Goal: Information Seeking & Learning: Learn about a topic

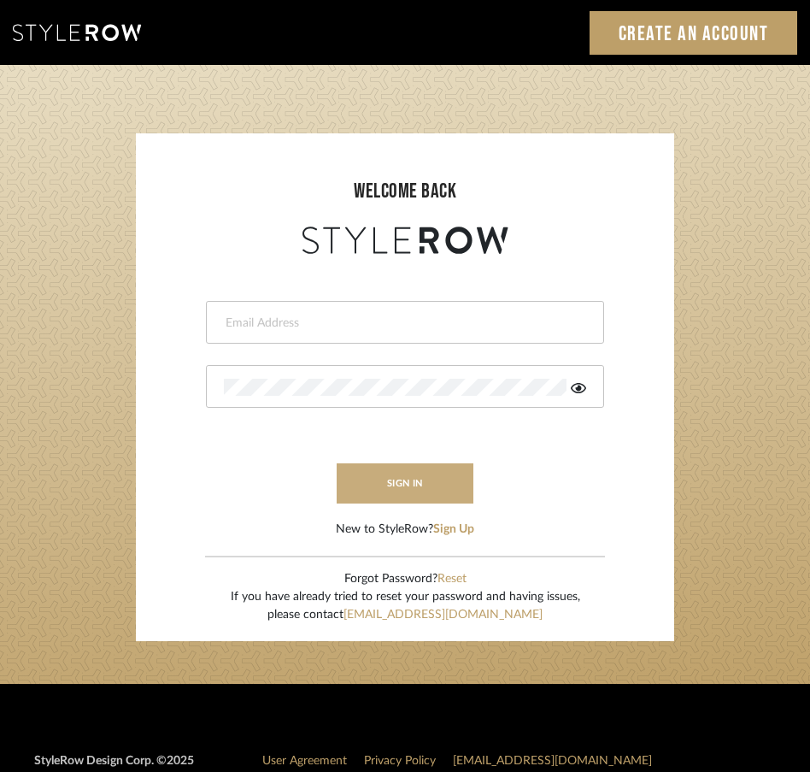
type input "jessica@roomerslimited.com"
click at [428, 473] on button "sign in" at bounding box center [405, 483] width 137 height 40
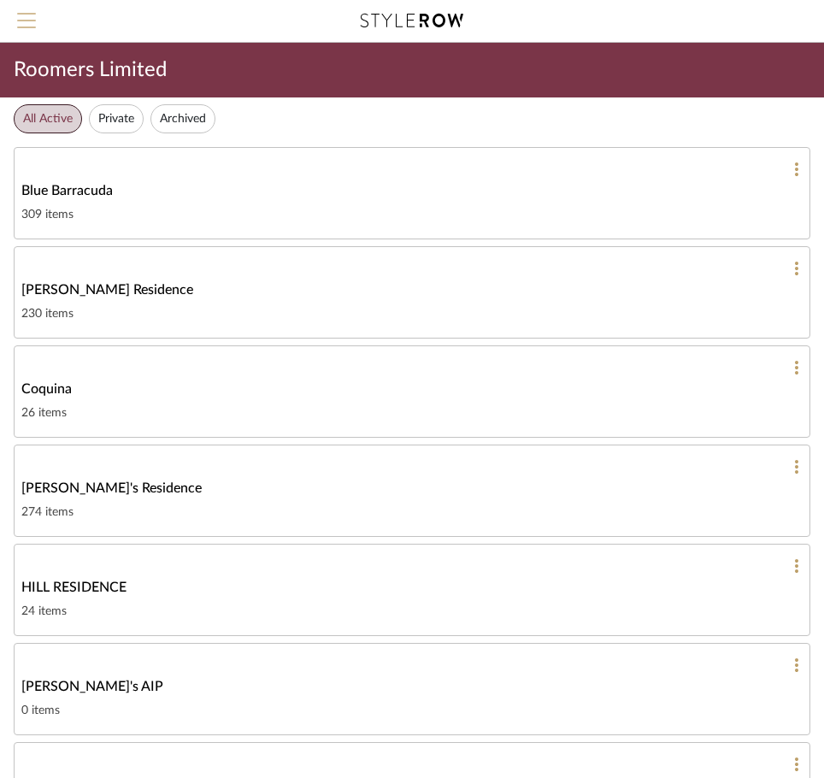
click at [27, 22] on span "Menu" at bounding box center [26, 26] width 19 height 26
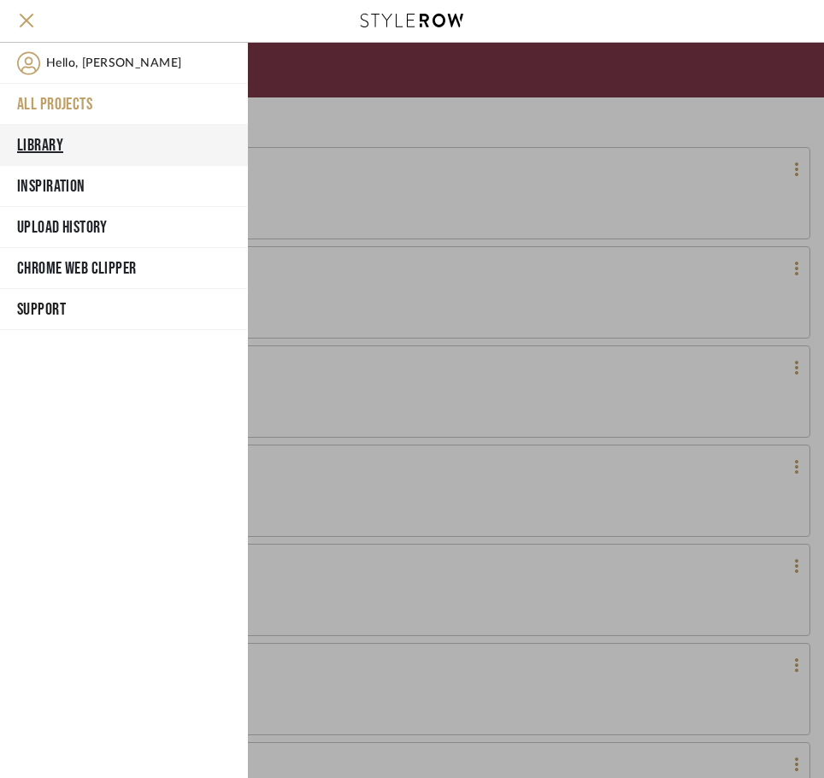
click at [70, 139] on button "Library" at bounding box center [124, 145] width 248 height 41
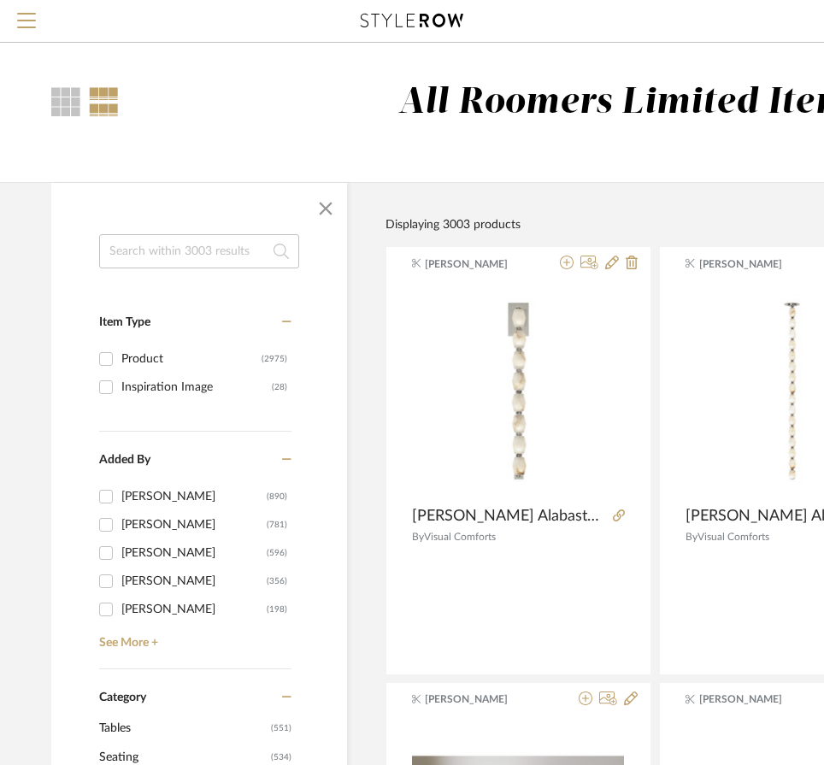
click at [226, 244] on input at bounding box center [199, 251] width 200 height 34
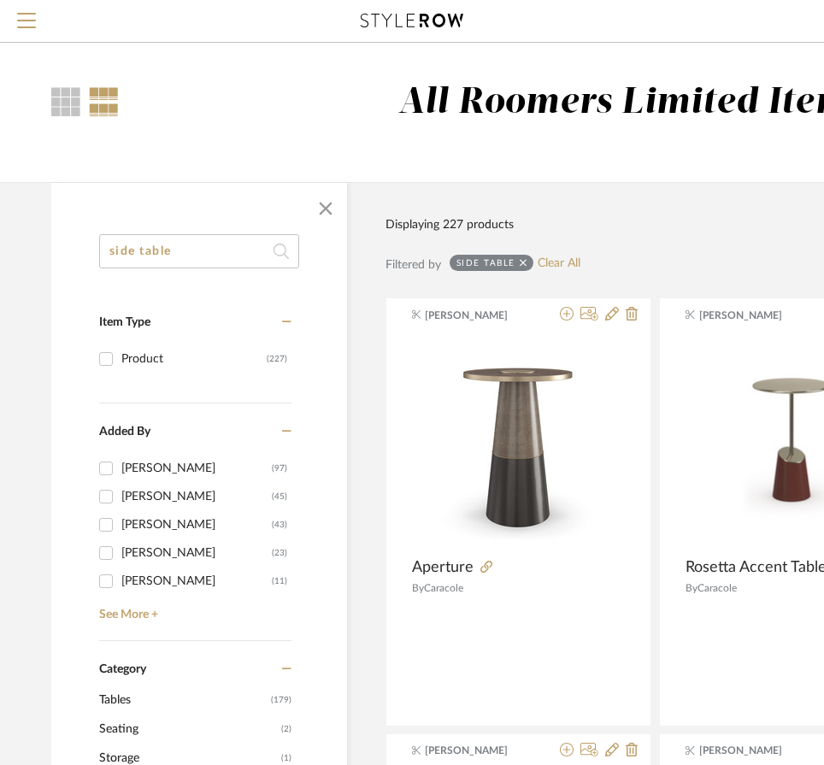
type input "side table"
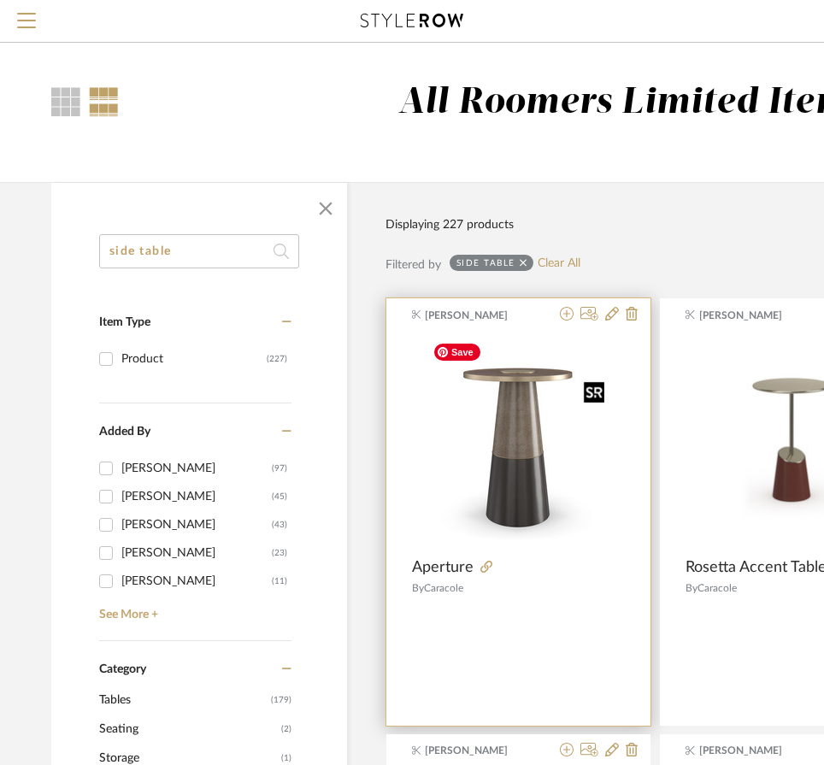
click at [527, 504] on img "0" at bounding box center [519, 442] width 186 height 214
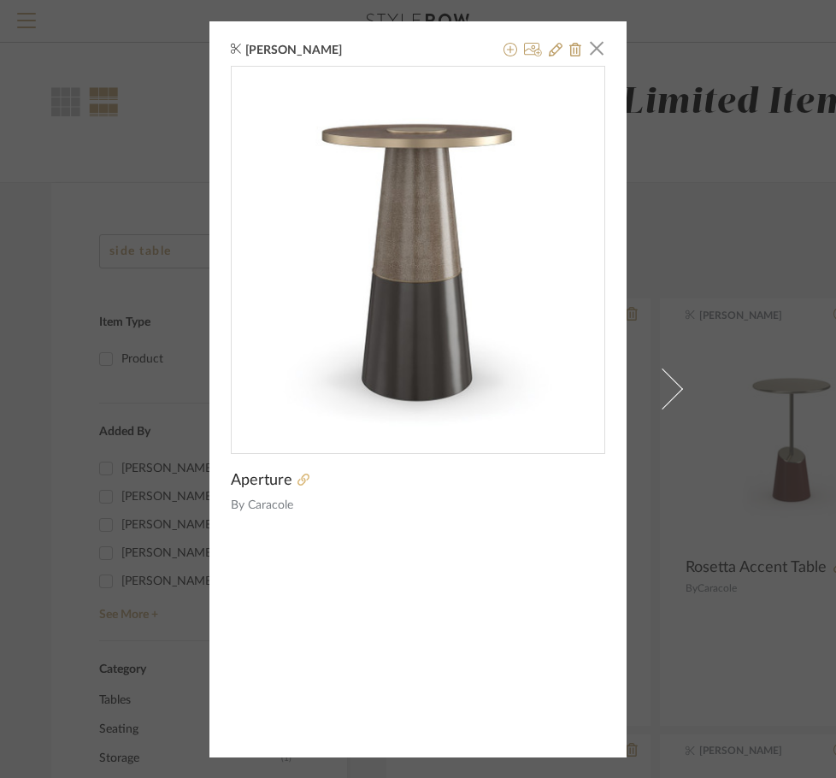
click at [302, 479] on icon at bounding box center [304, 480] width 12 height 12
click at [605, 36] on div "[PERSON_NAME] × Aperture By [PERSON_NAME]" at bounding box center [417, 389] width 417 height 736
click at [597, 49] on span "button" at bounding box center [597, 49] width 34 height 34
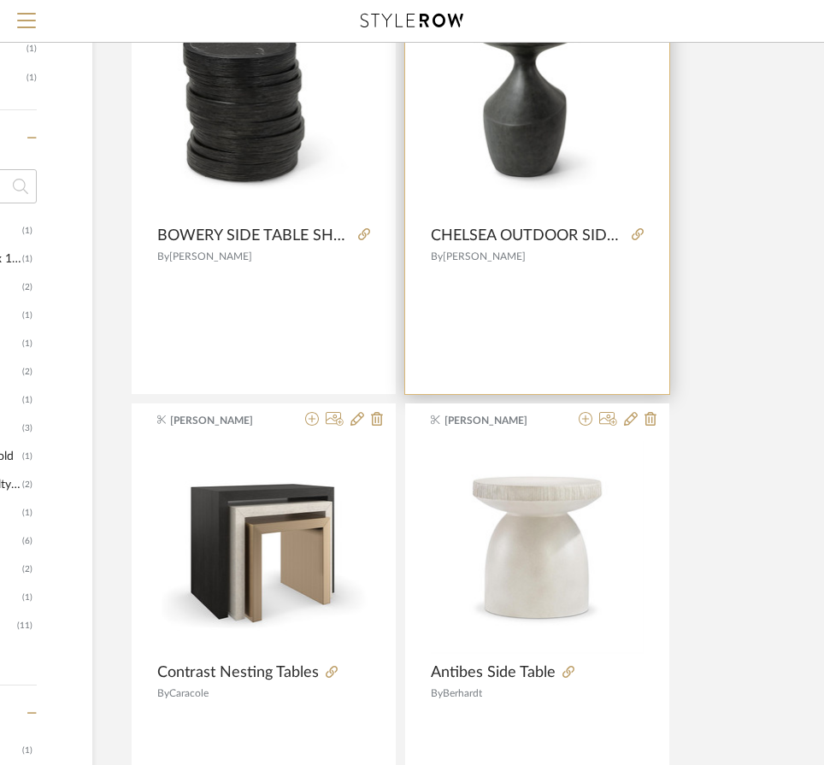
scroll to position [769, 255]
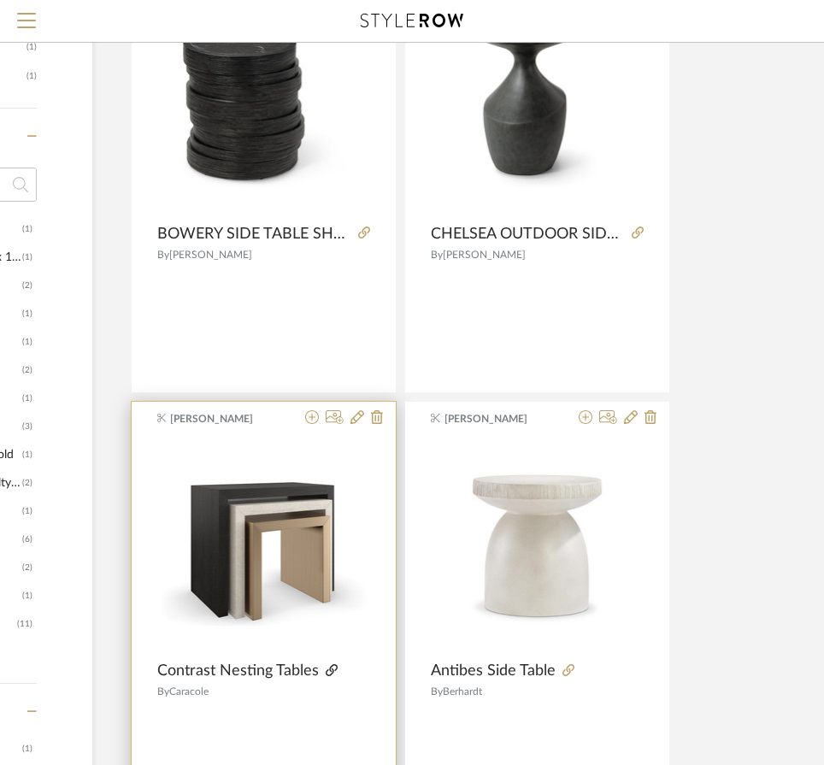
click at [331, 668] on icon at bounding box center [332, 670] width 12 height 12
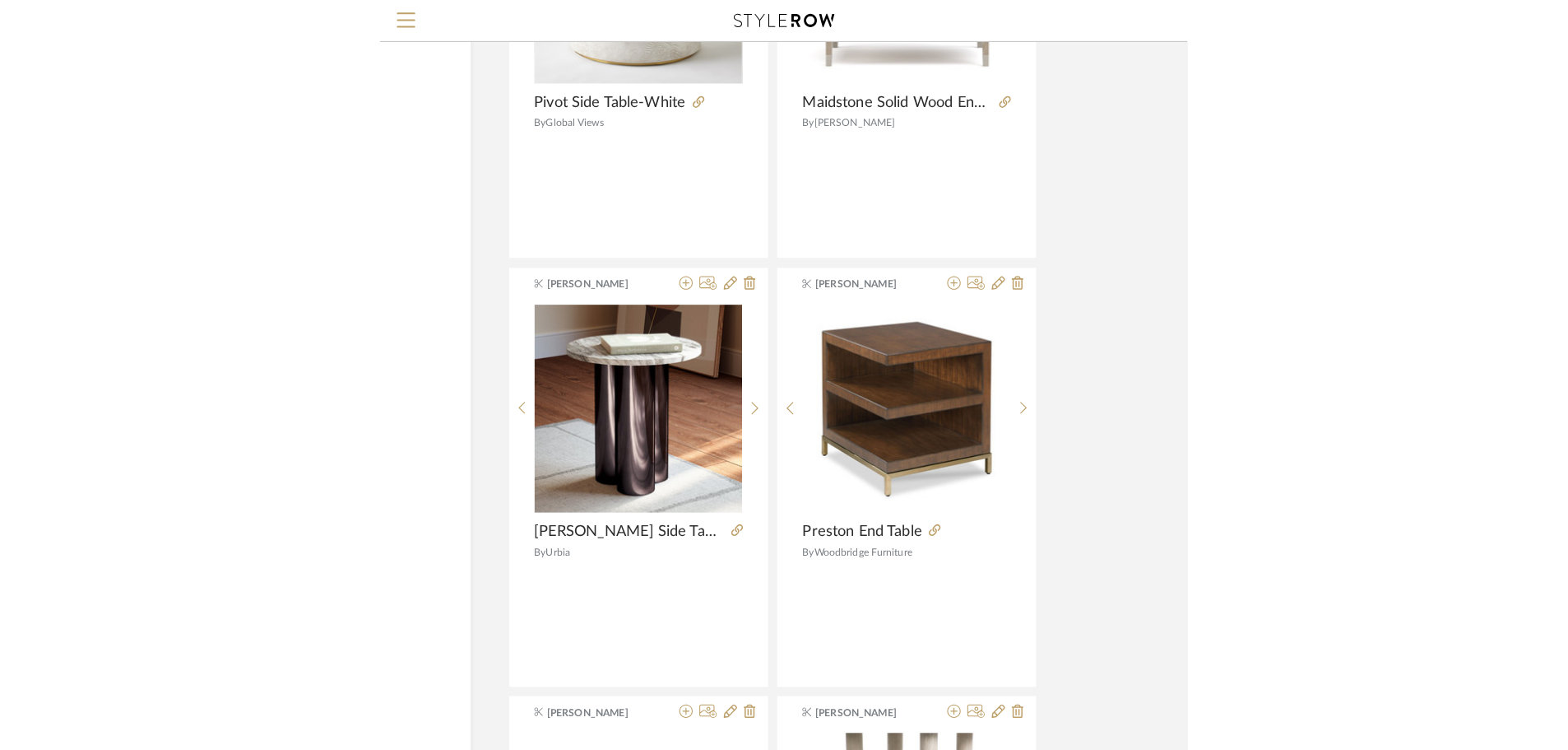
scroll to position [4754, 0]
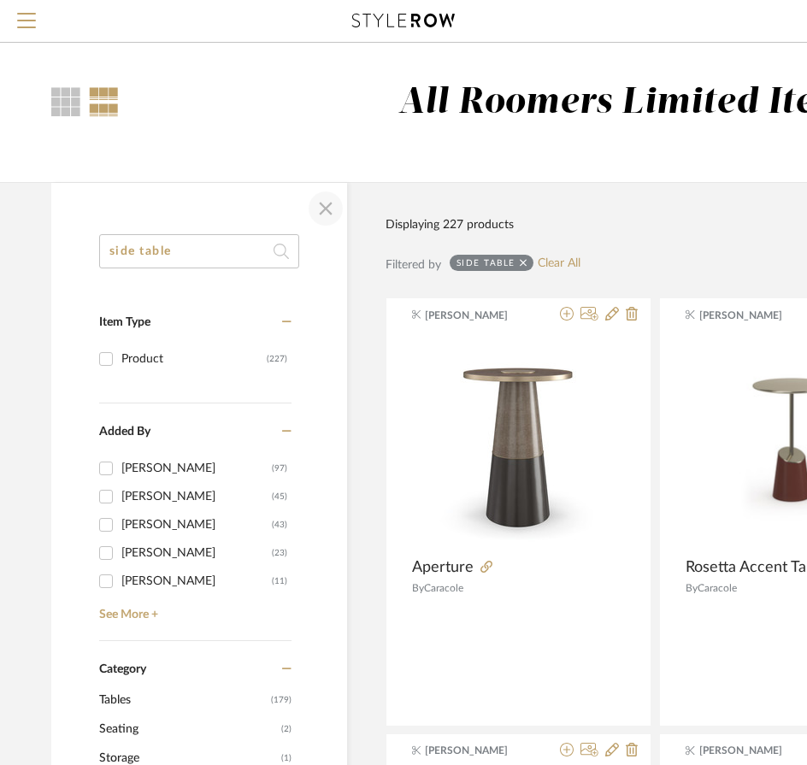
click at [325, 216] on span "button" at bounding box center [325, 208] width 41 height 41
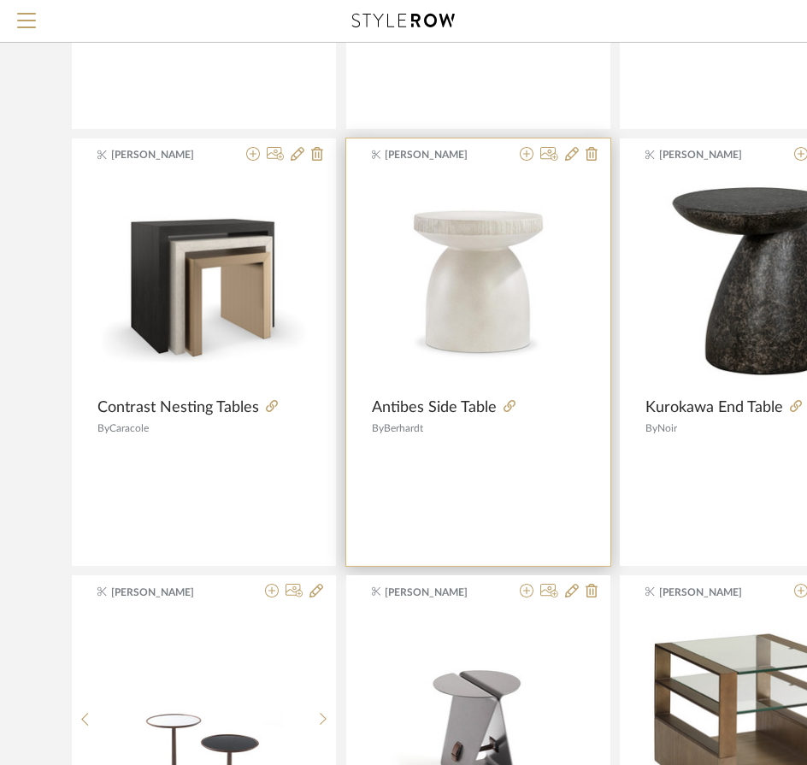
scroll to position [598, 0]
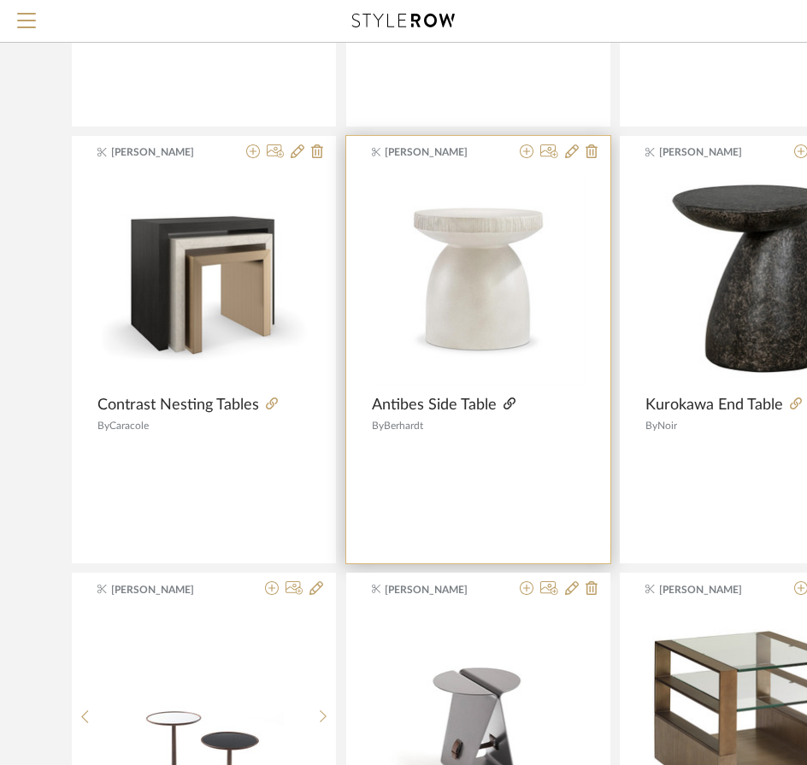
click at [505, 402] on icon at bounding box center [510, 404] width 12 height 12
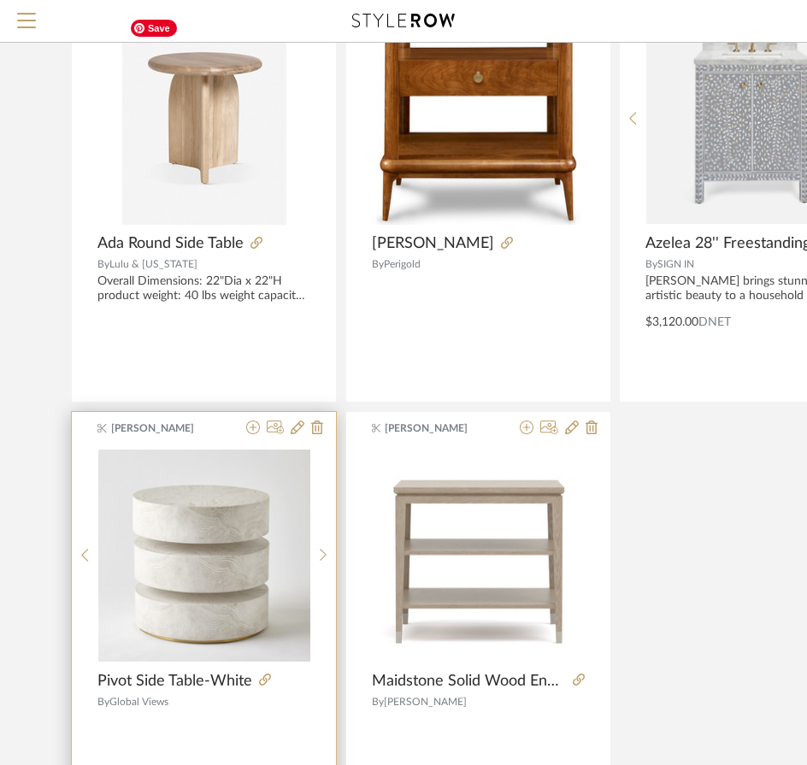
scroll to position [3218, 0]
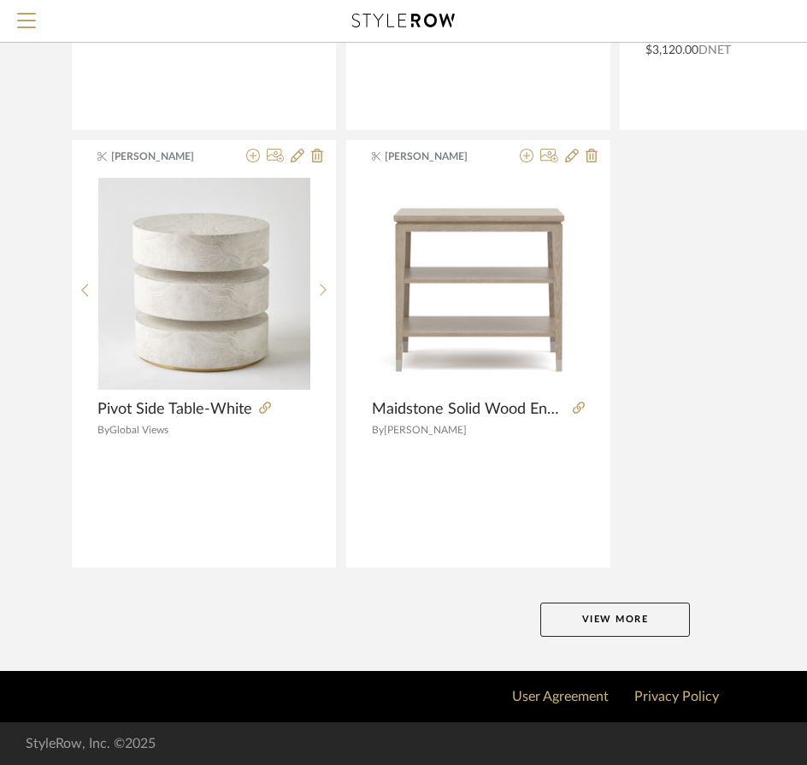
click at [566, 609] on button "View More" at bounding box center [615, 620] width 150 height 34
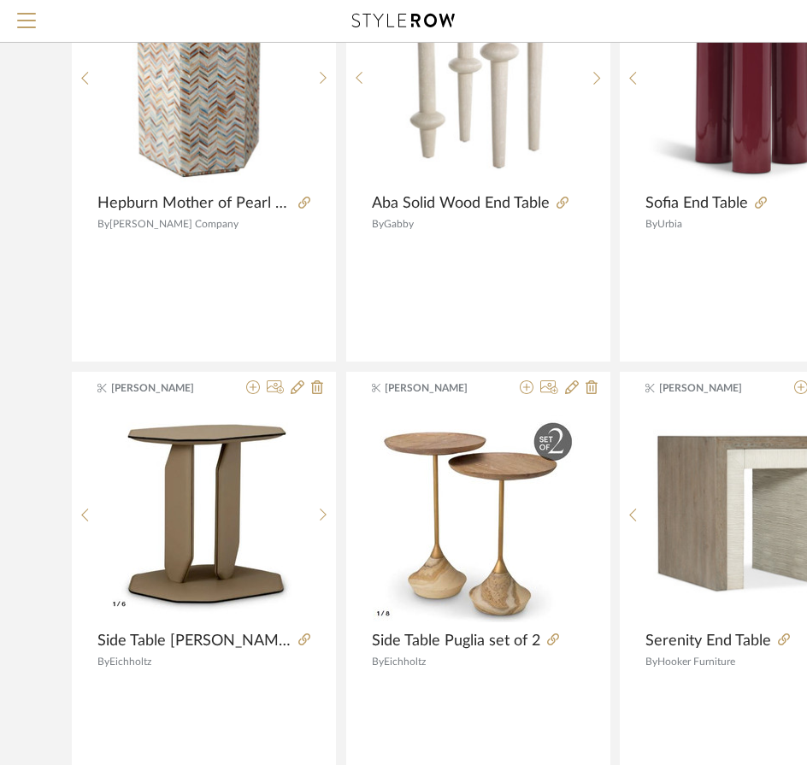
scroll to position [3902, 0]
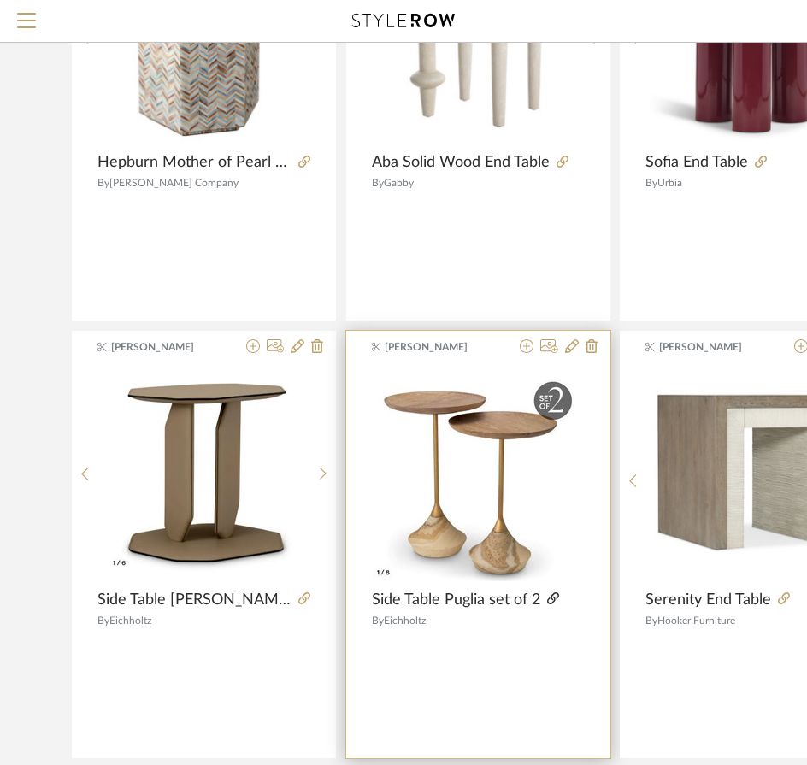
click at [557, 598] on icon at bounding box center [553, 598] width 12 height 12
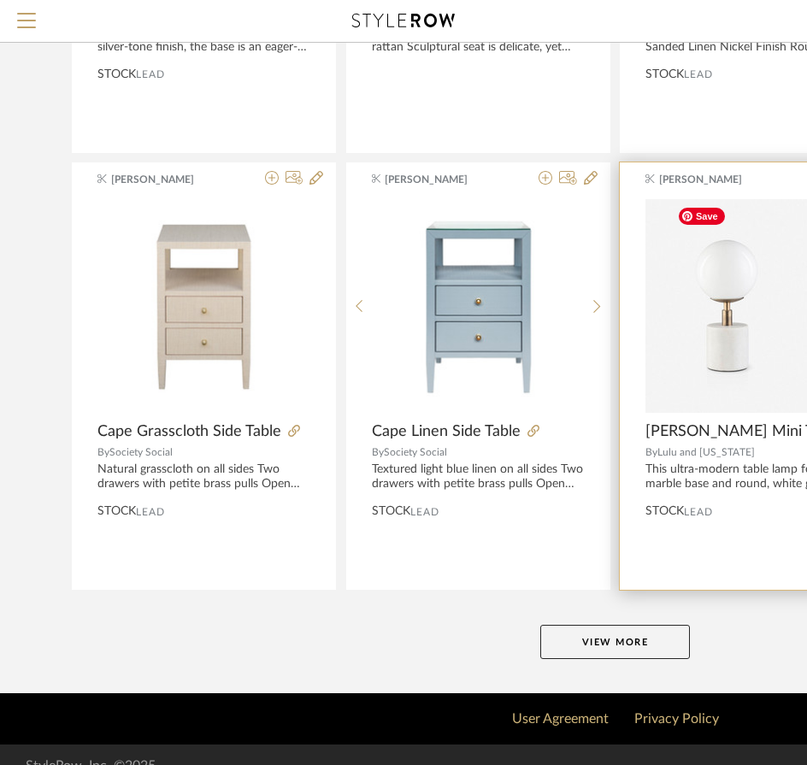
scroll to position [6278, 0]
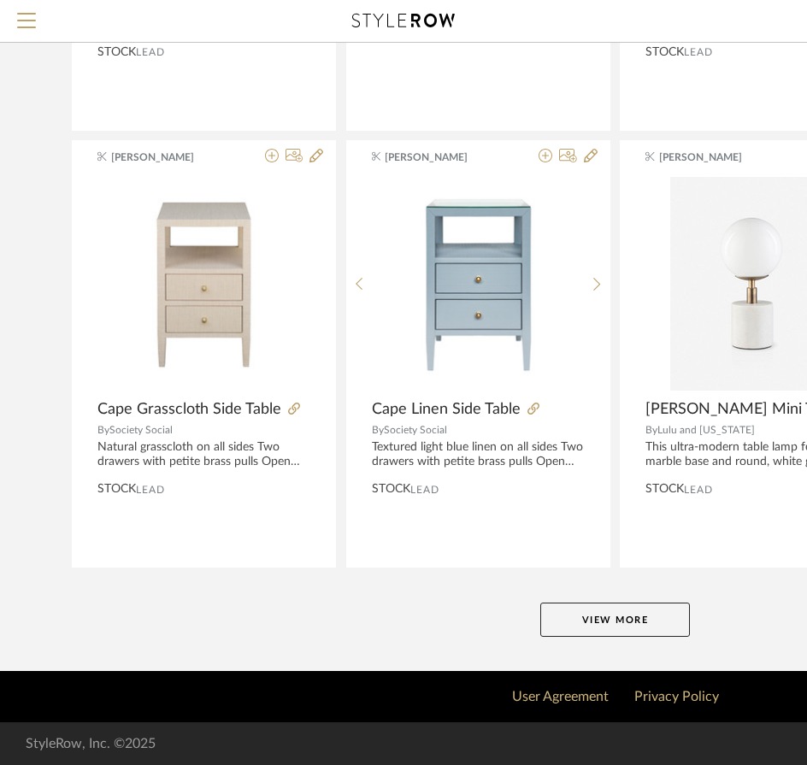
click at [595, 619] on button "View More" at bounding box center [615, 620] width 150 height 34
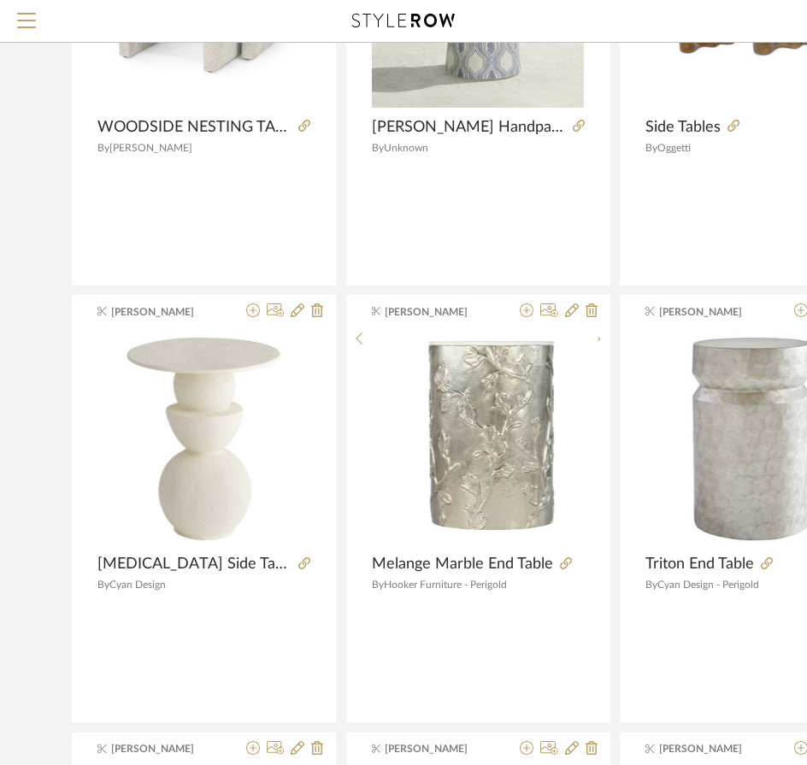
scroll to position [7048, 0]
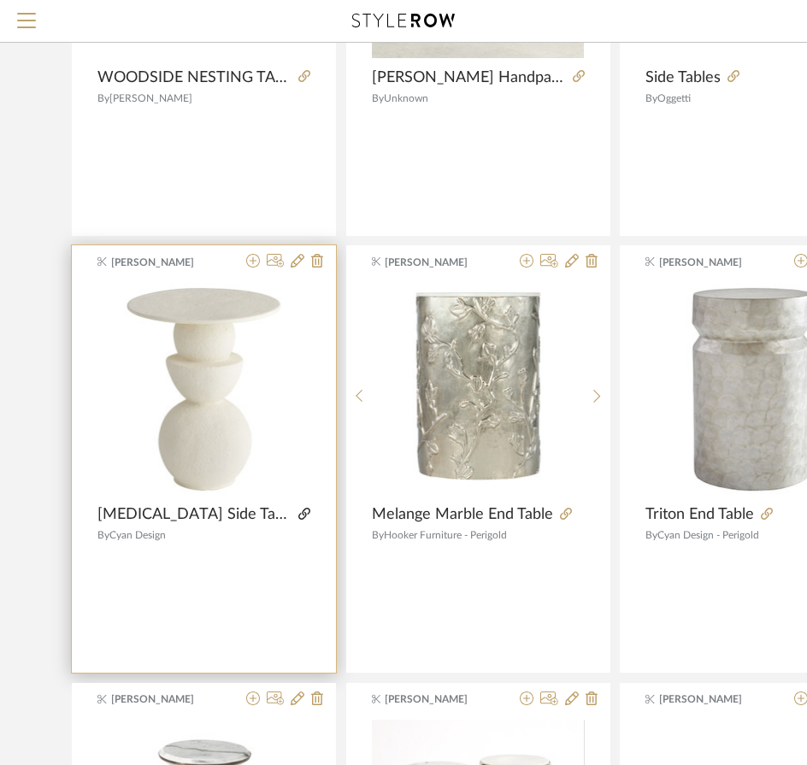
click at [306, 512] on icon at bounding box center [304, 514] width 12 height 12
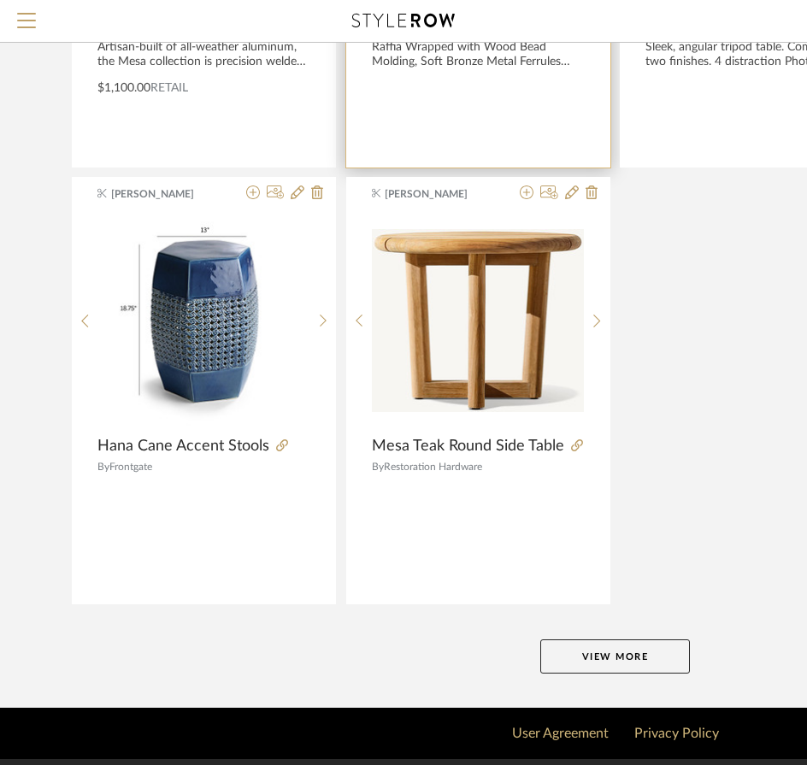
scroll to position [9777, 0]
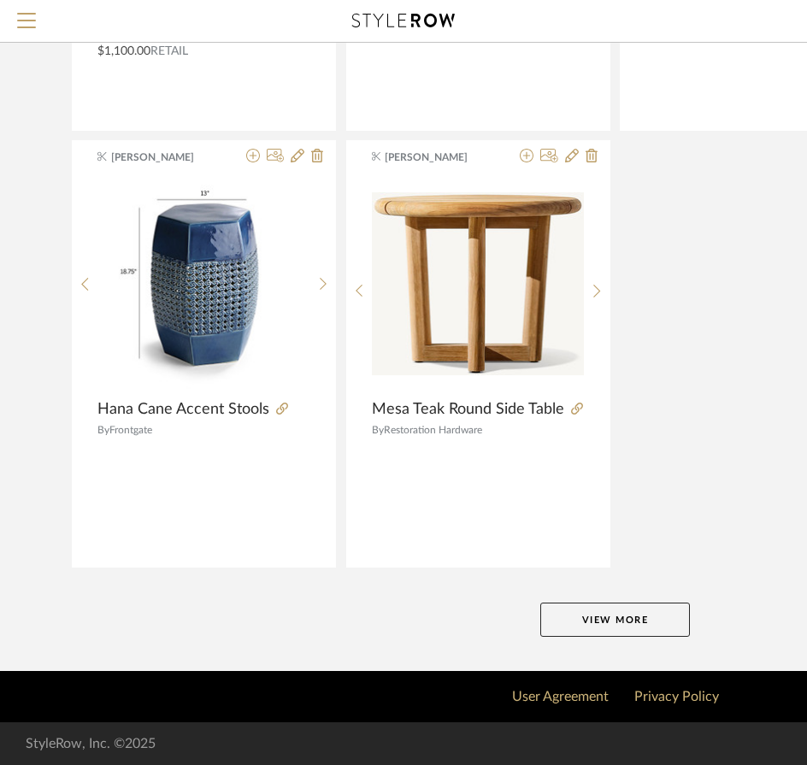
click at [602, 622] on button "View More" at bounding box center [615, 620] width 150 height 34
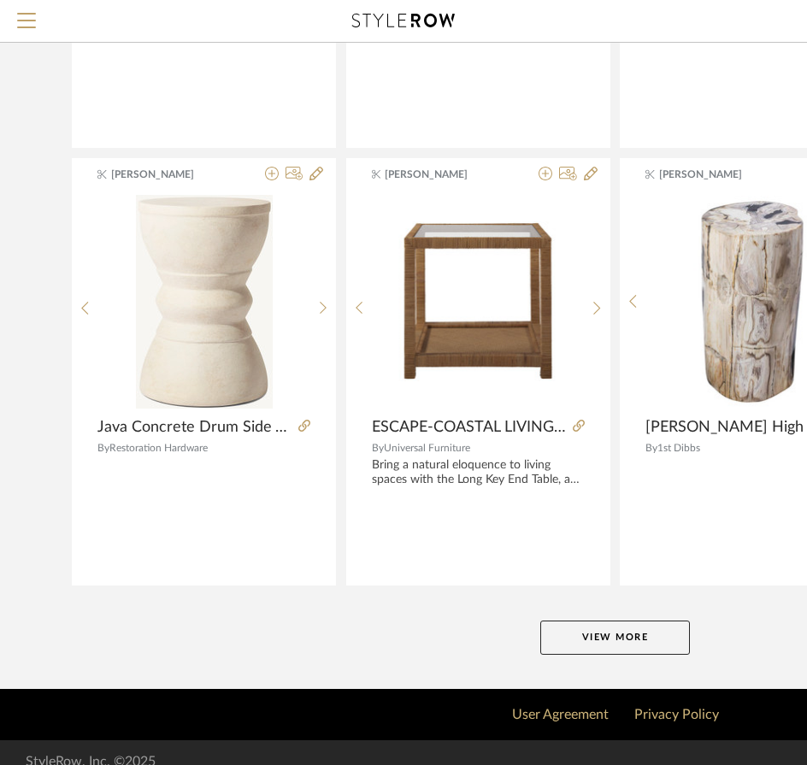
scroll to position [12838, 0]
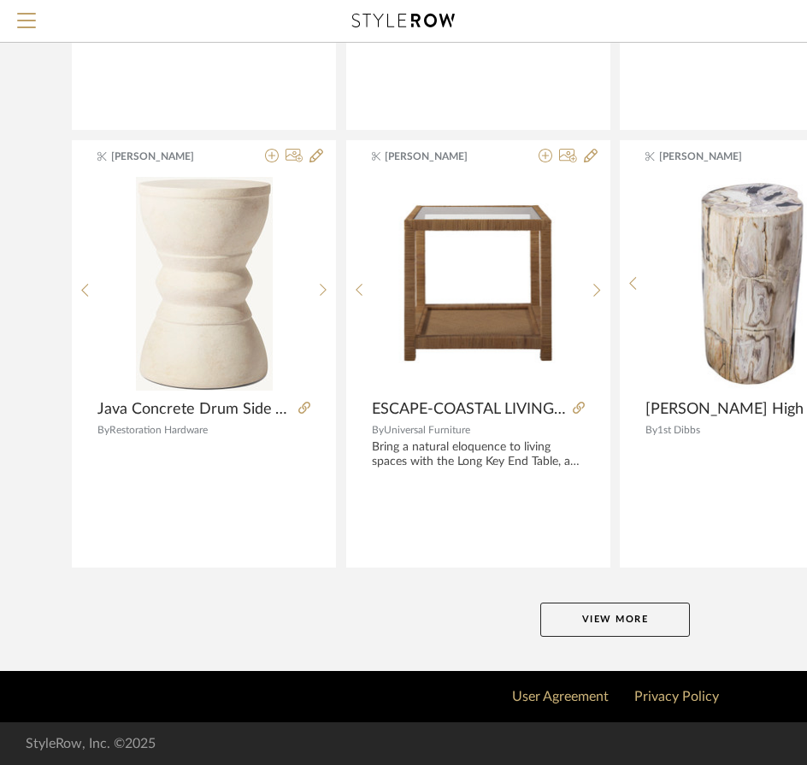
click at [591, 612] on button "View More" at bounding box center [615, 620] width 150 height 34
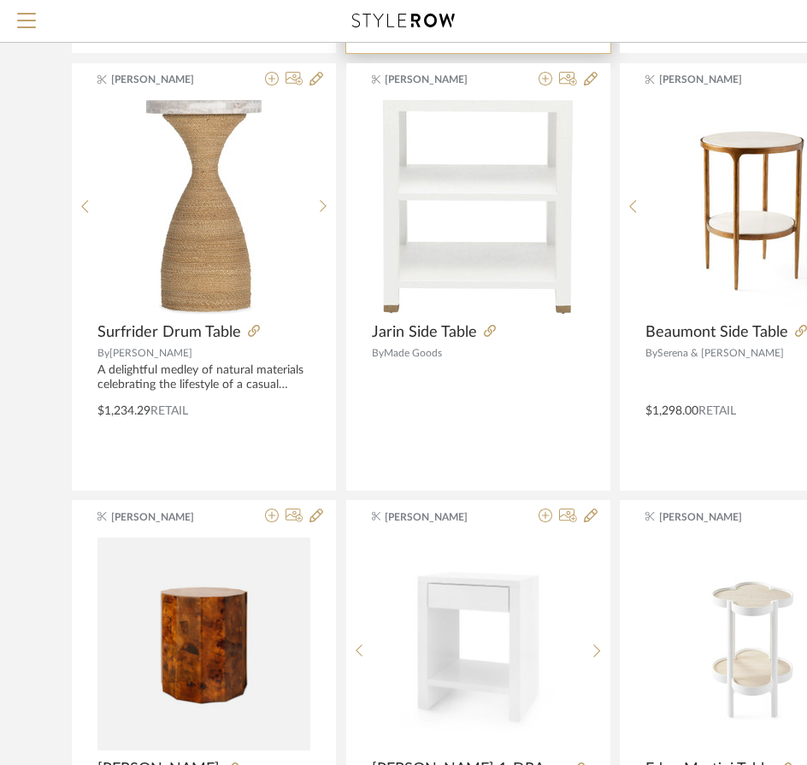
scroll to position [14633, 0]
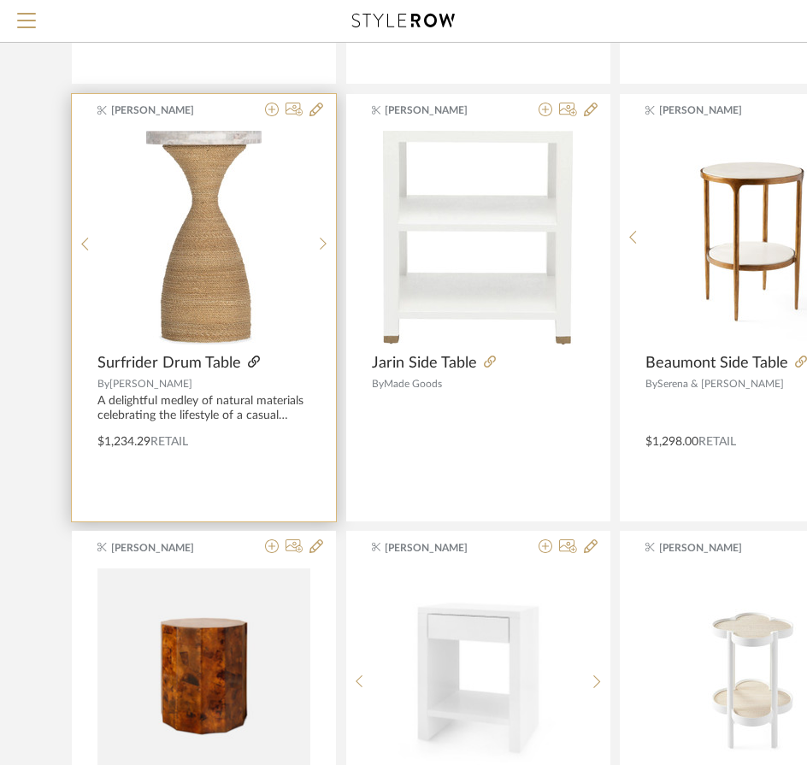
click at [250, 363] on icon at bounding box center [254, 362] width 12 height 12
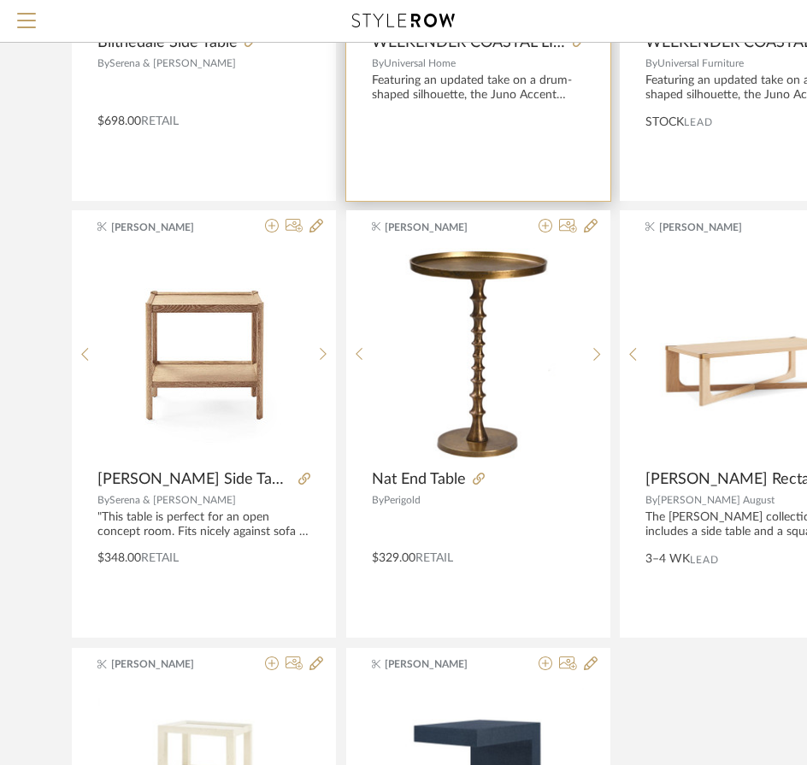
scroll to position [15830, 0]
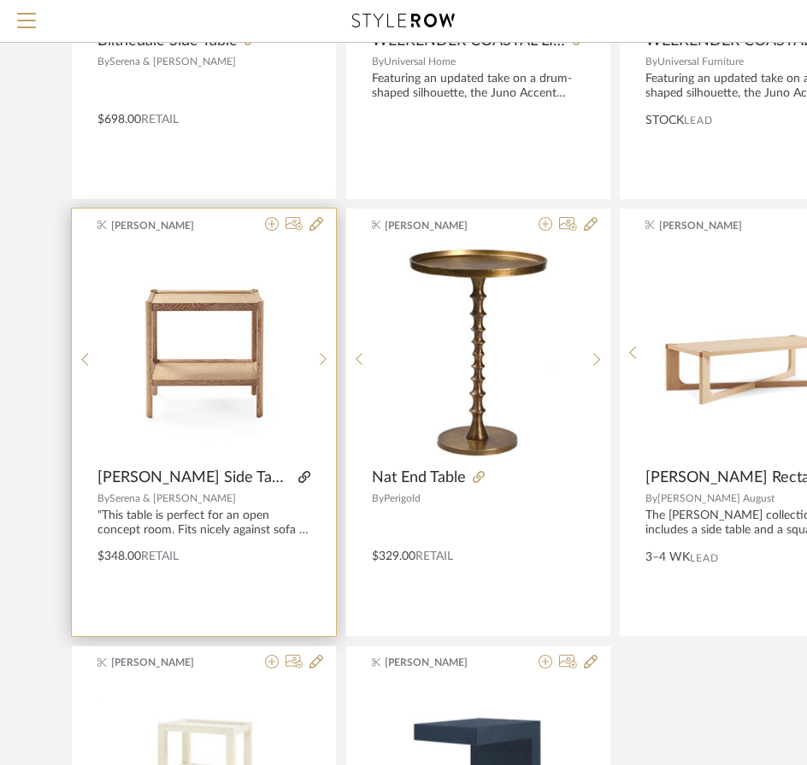
click at [298, 476] on icon at bounding box center [304, 477] width 12 height 12
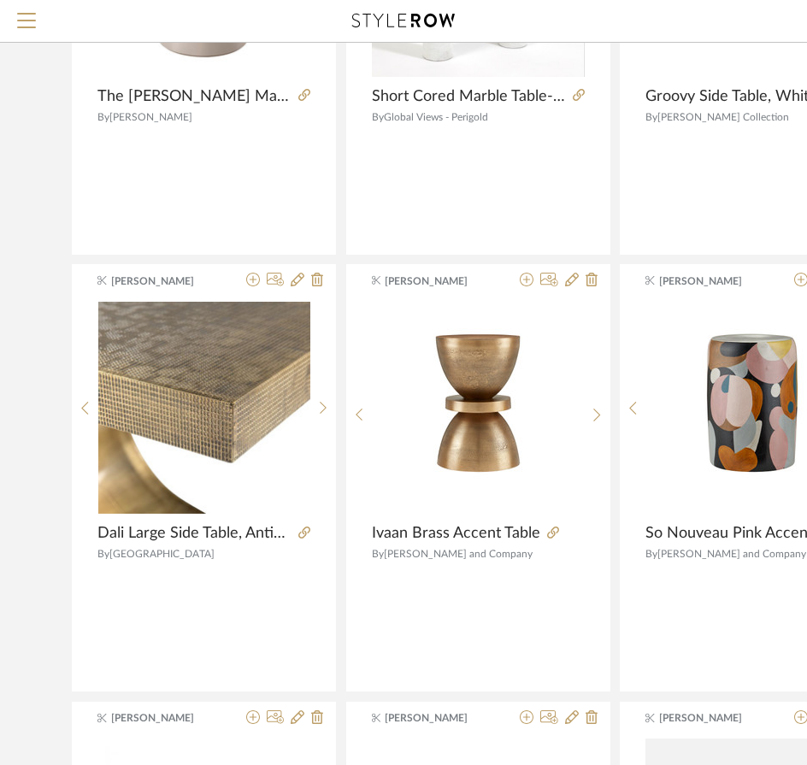
scroll to position [7787, 0]
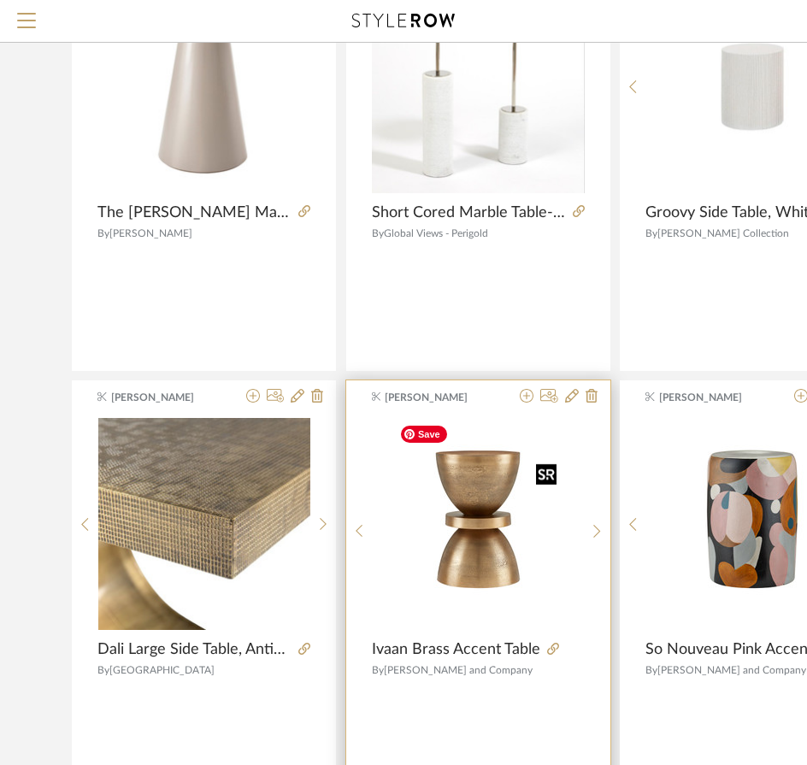
click at [452, 508] on img "0" at bounding box center [477, 524] width 171 height 214
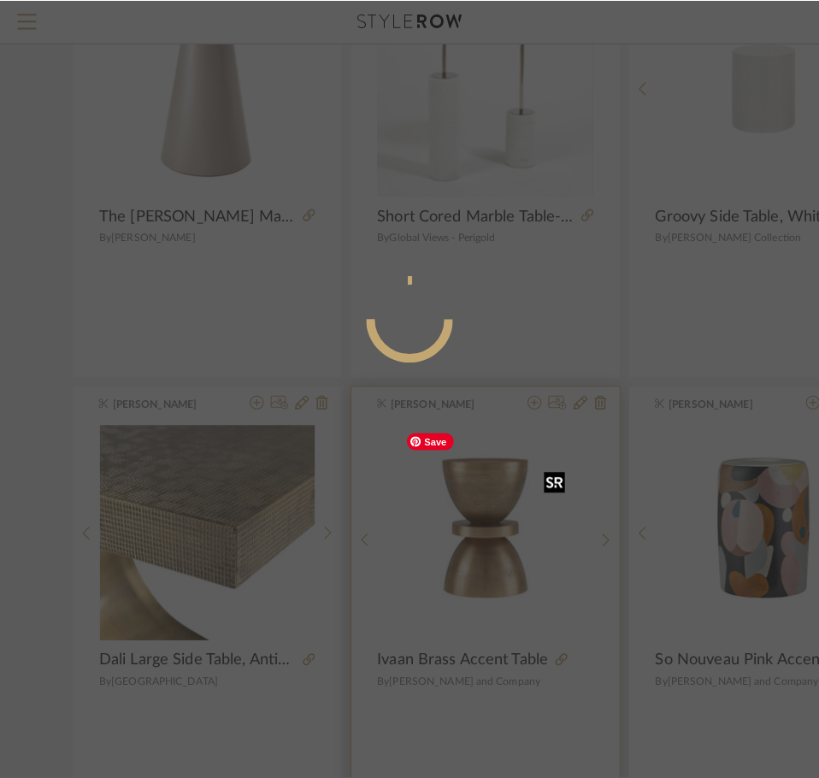
scroll to position [0, 0]
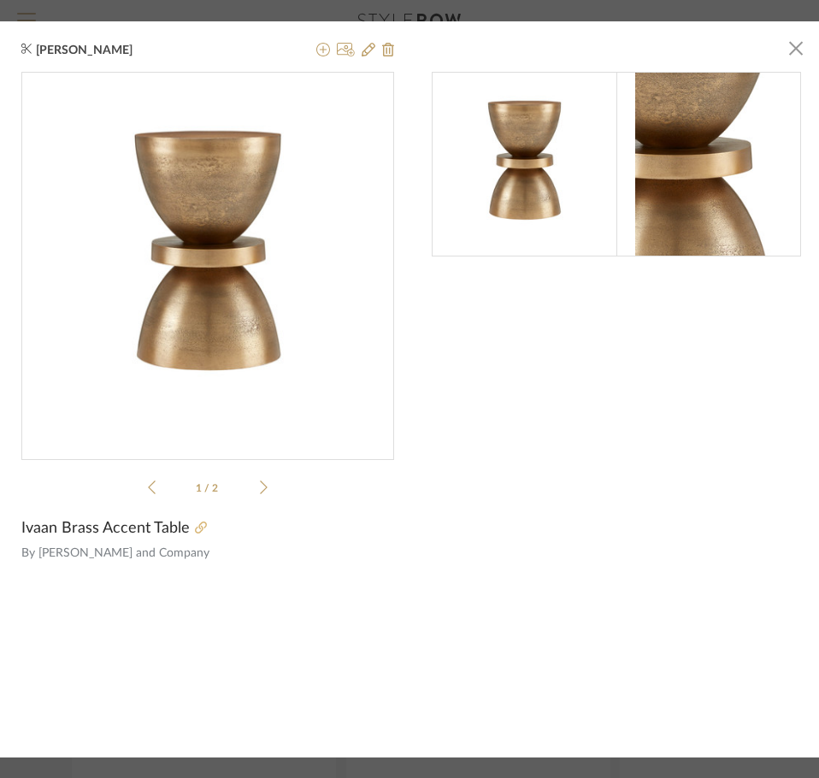
click at [200, 521] on icon at bounding box center [201, 527] width 12 height 12
